Goal: Obtain resource: Download file/media

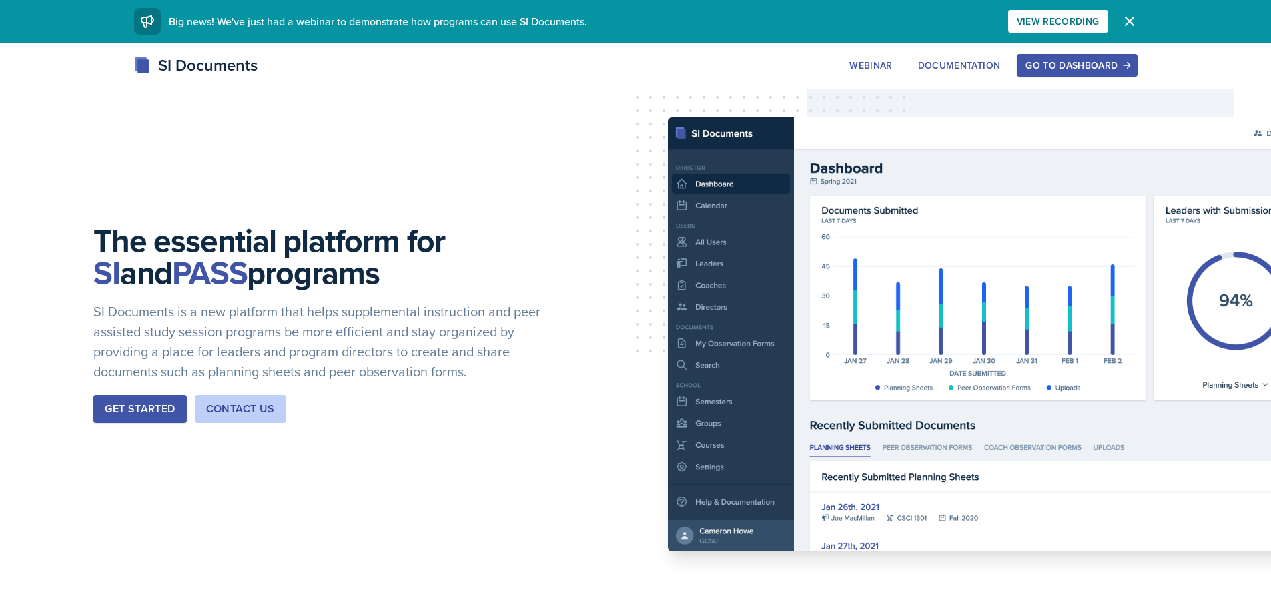
click at [1050, 67] on div "Go to Dashboard" at bounding box center [1077, 65] width 103 height 11
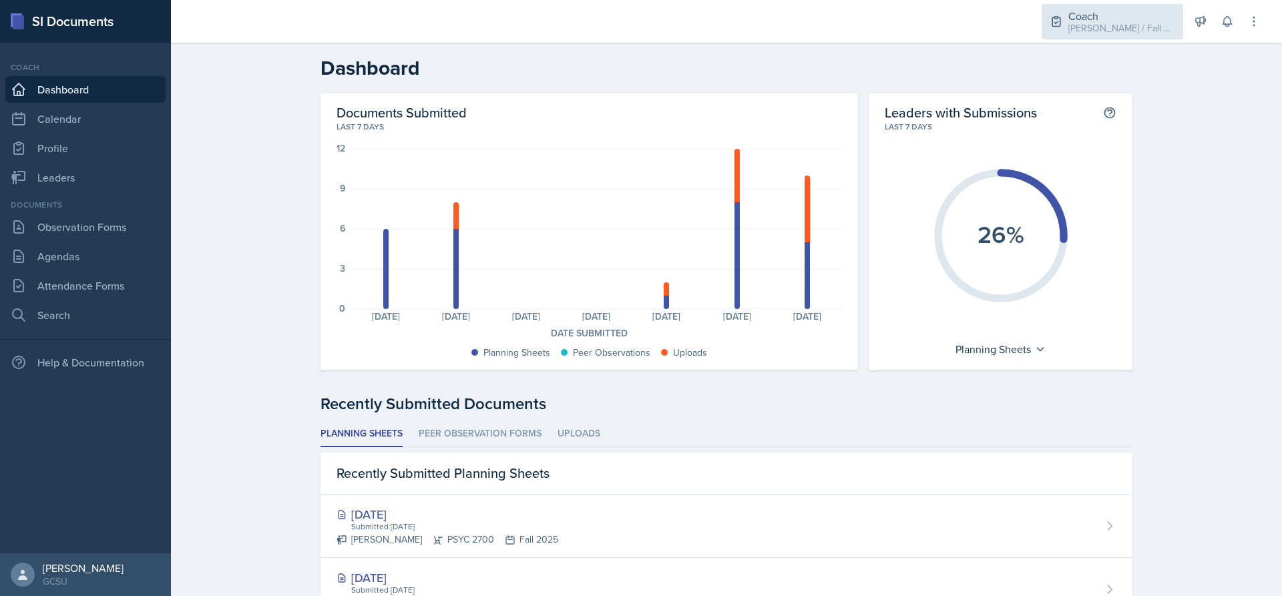
click at [1168, 15] on div "Coach" at bounding box center [1121, 16] width 107 height 16
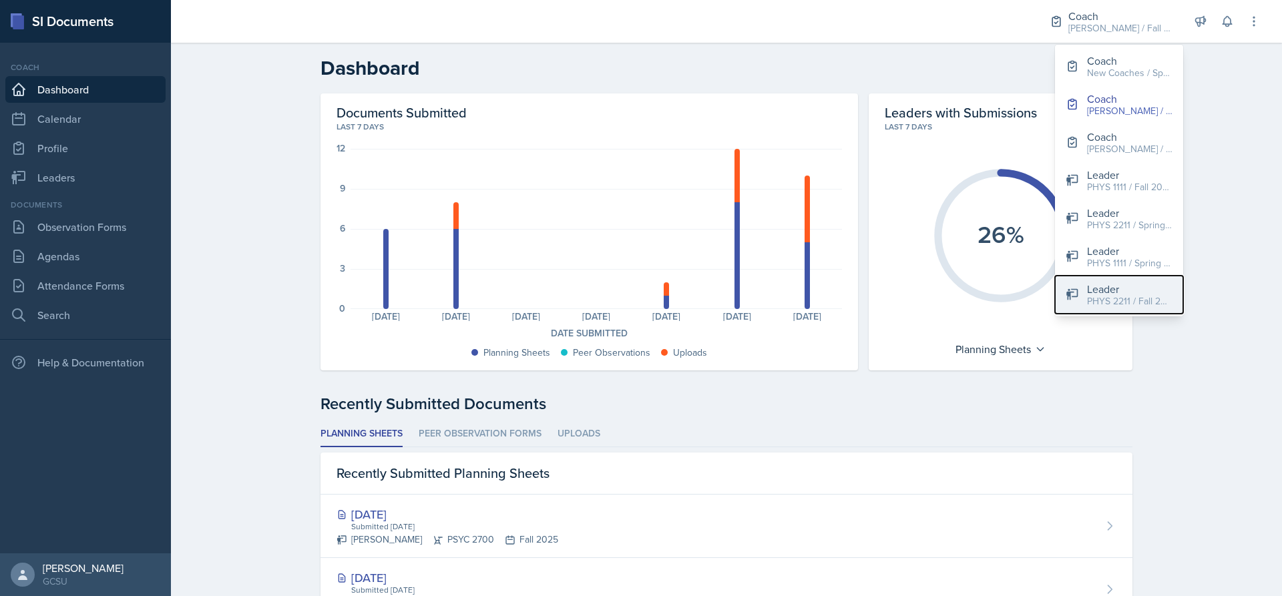
click at [1107, 292] on div "Leader" at bounding box center [1129, 289] width 85 height 16
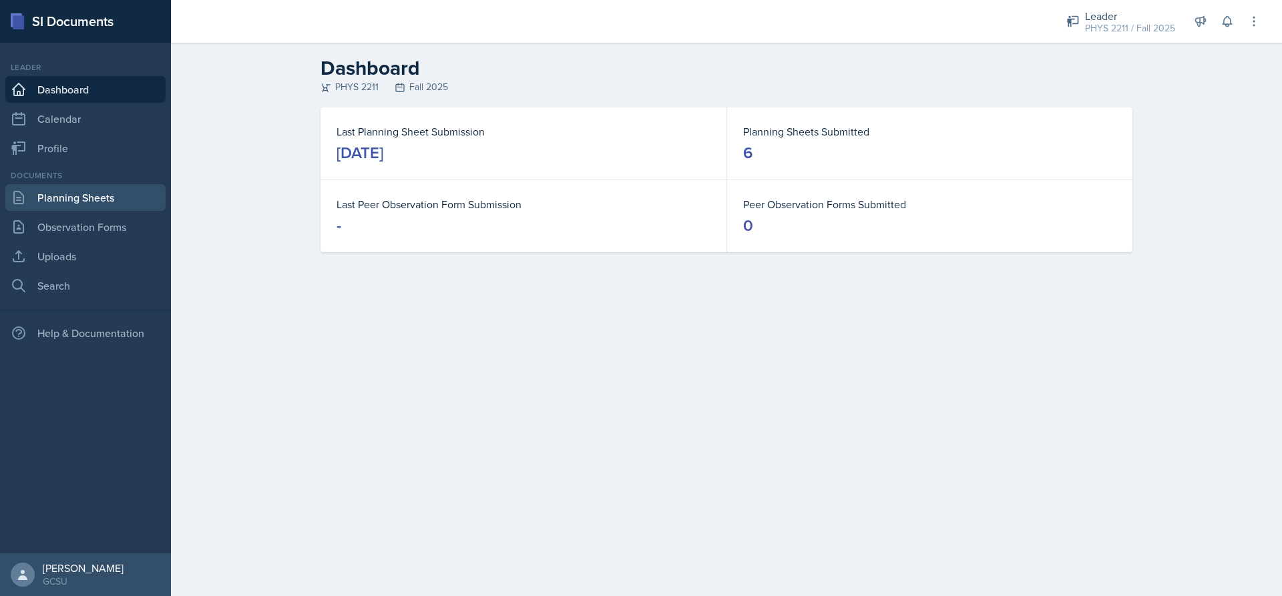
click at [78, 202] on link "Planning Sheets" at bounding box center [85, 197] width 160 height 27
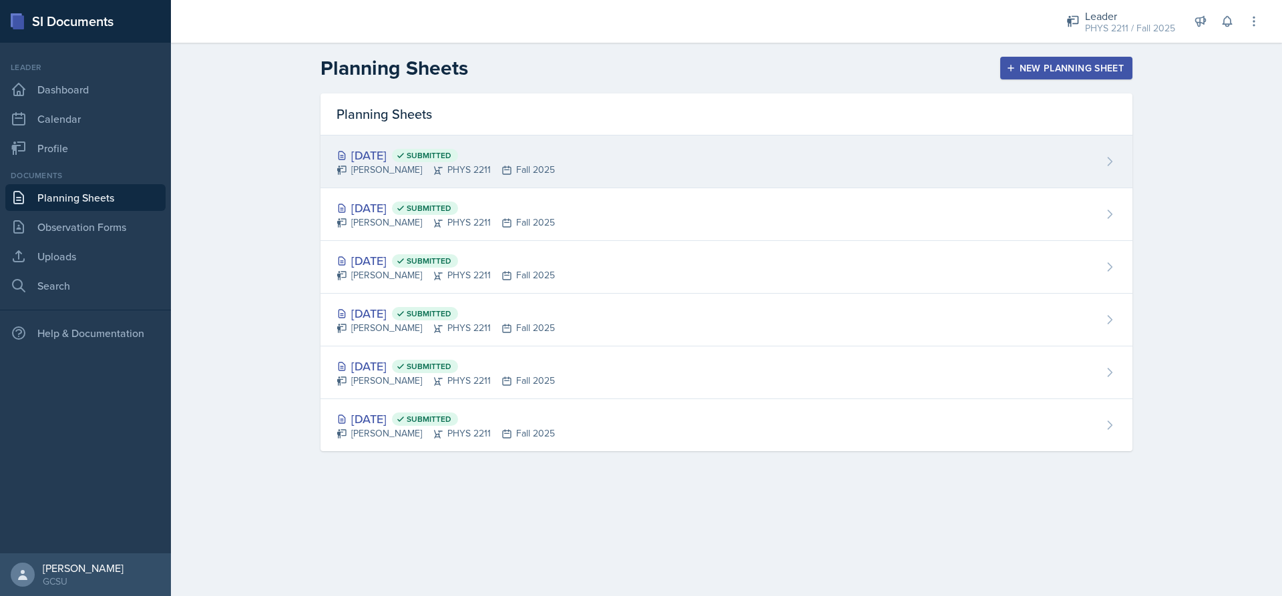
click at [567, 156] on div "[DATE] Submitted [PERSON_NAME] PHYS 2211 Fall 2025" at bounding box center [726, 161] width 812 height 53
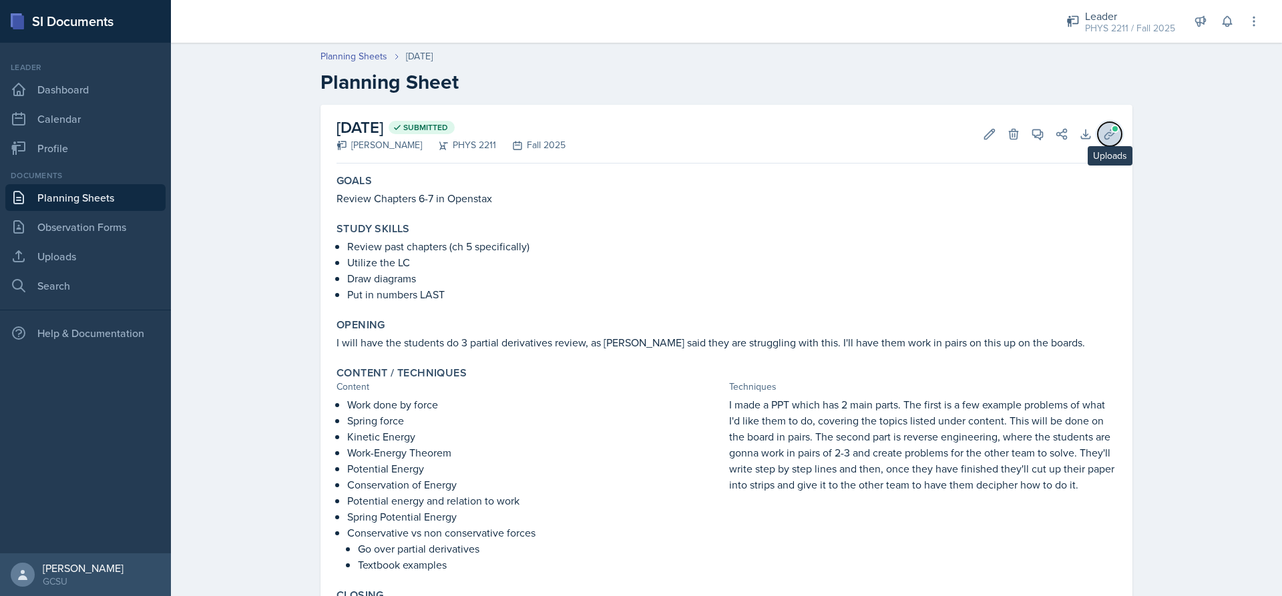
click at [1105, 135] on icon at bounding box center [1109, 134] width 10 height 10
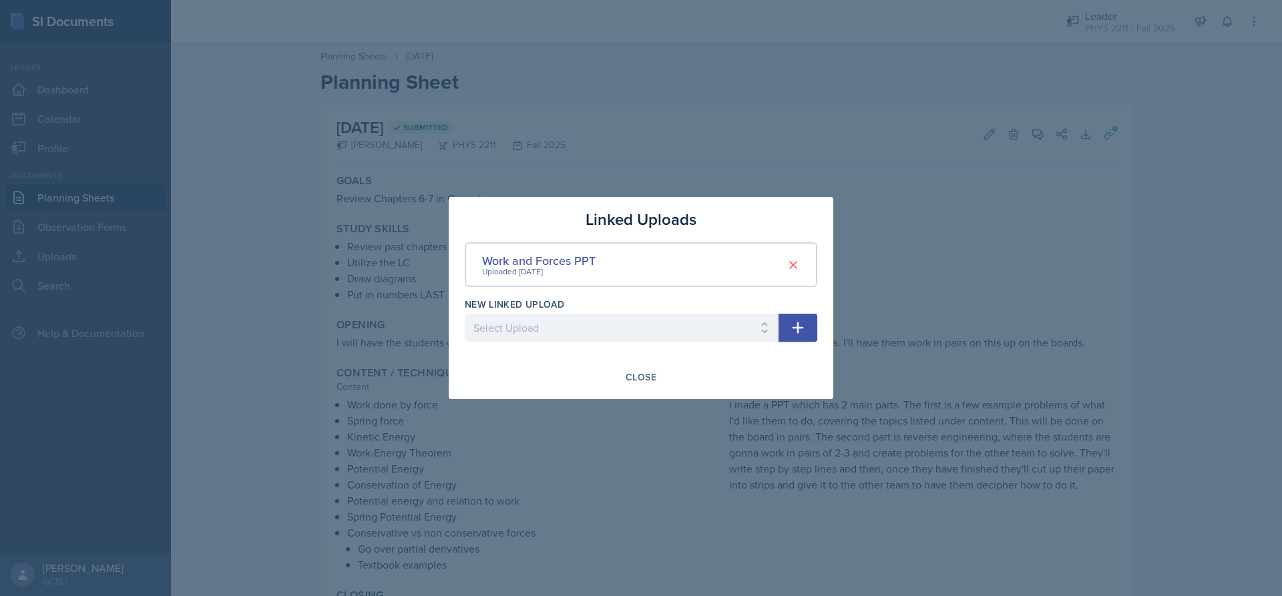
click at [675, 262] on div "Work and Forces PPT Uploaded [DATE]" at bounding box center [641, 264] width 352 height 45
click at [575, 255] on div "Work and Forces PPT" at bounding box center [538, 261] width 113 height 18
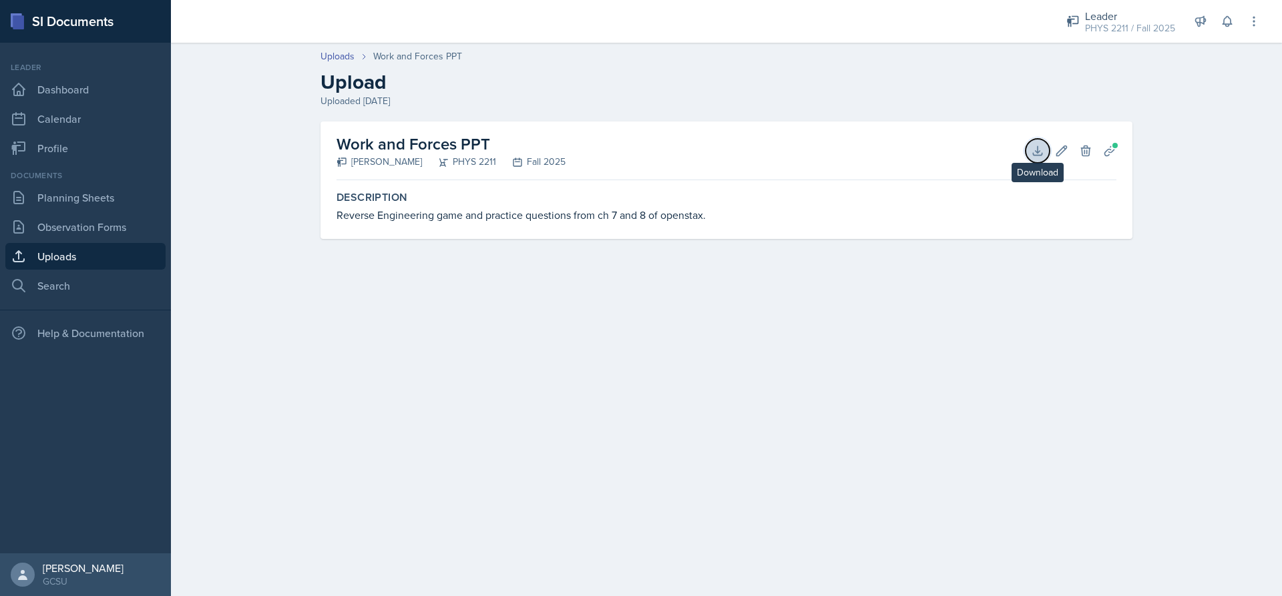
click at [1031, 154] on icon at bounding box center [1037, 150] width 13 height 13
